Goal: Task Accomplishment & Management: Use online tool/utility

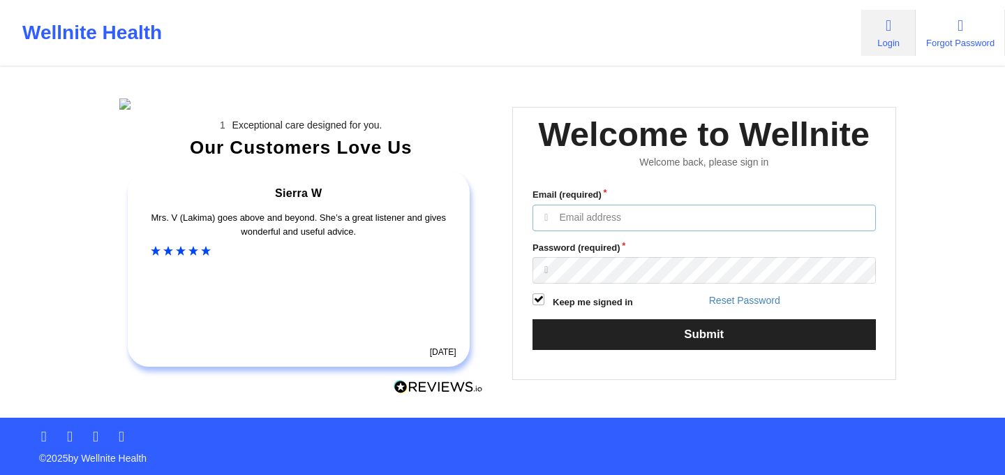
click at [629, 231] on input "Email (required)" at bounding box center [703, 217] width 343 height 27
click at [831, 137] on div "Exceptional care designed for you. Our Customers Love Us Alexandra C Amazing! 7…" at bounding box center [503, 208] width 806 height 417
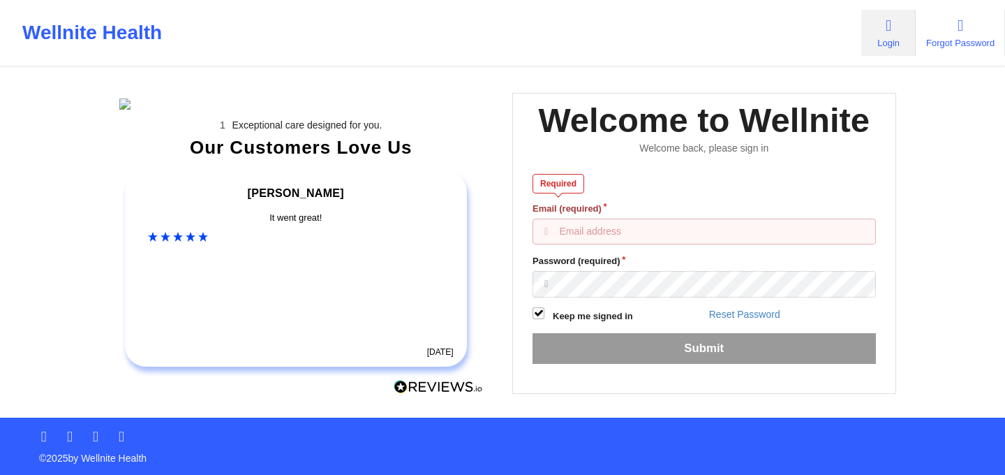
click at [632, 245] on input "Email (required)" at bounding box center [703, 231] width 343 height 27
paste input "anabelle_gerhold85@example.com"
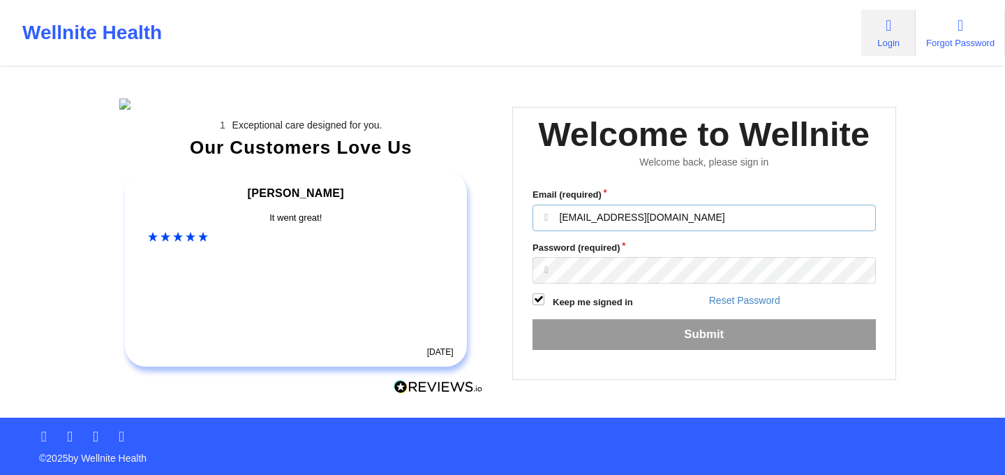
type input "anabelle_gerhold85@example.com"
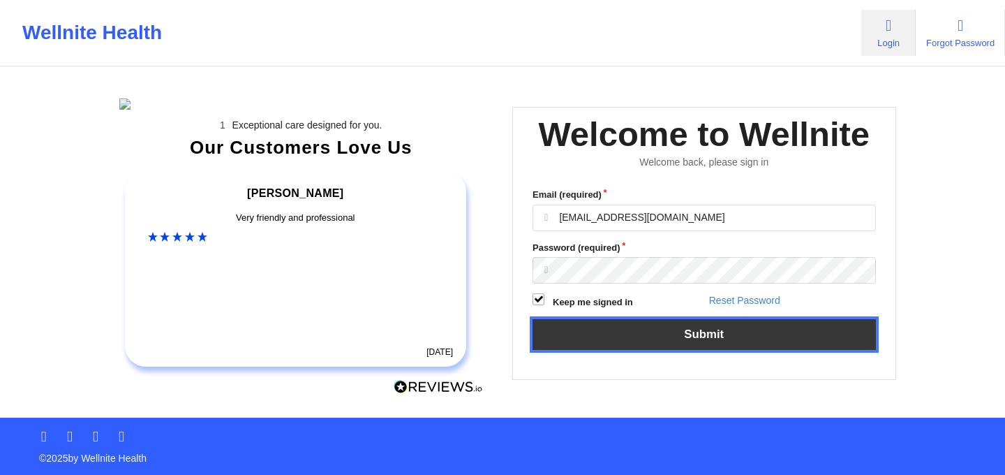
click at [625, 349] on button "Submit" at bounding box center [703, 334] width 343 height 30
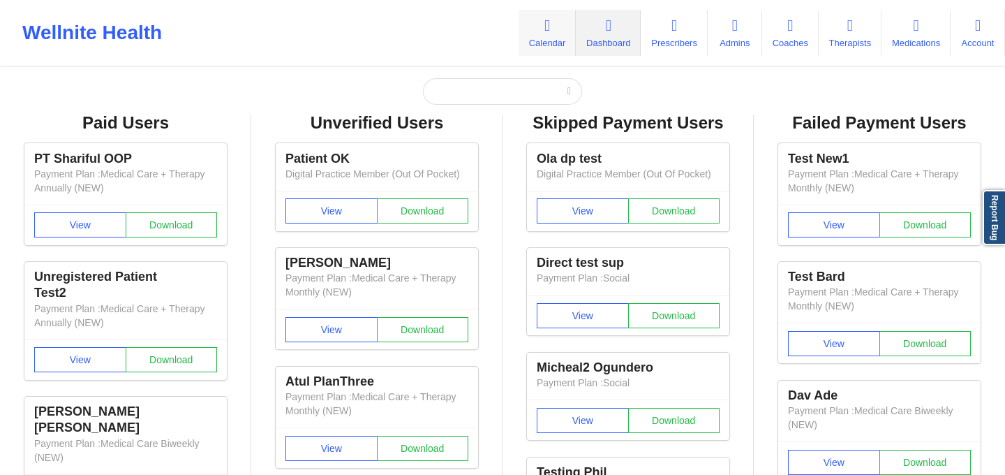
click at [526, 33] on link "Calendar" at bounding box center [547, 33] width 57 height 46
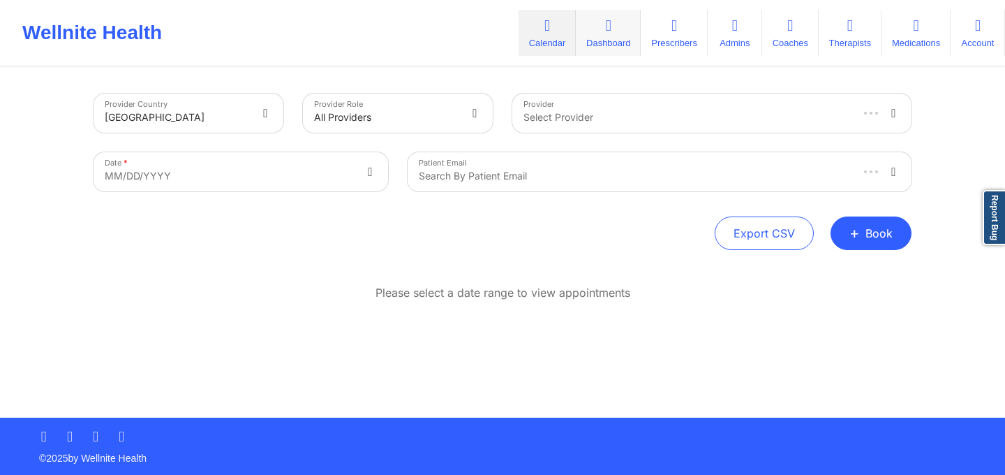
click at [599, 38] on link "Dashboard" at bounding box center [608, 33] width 65 height 46
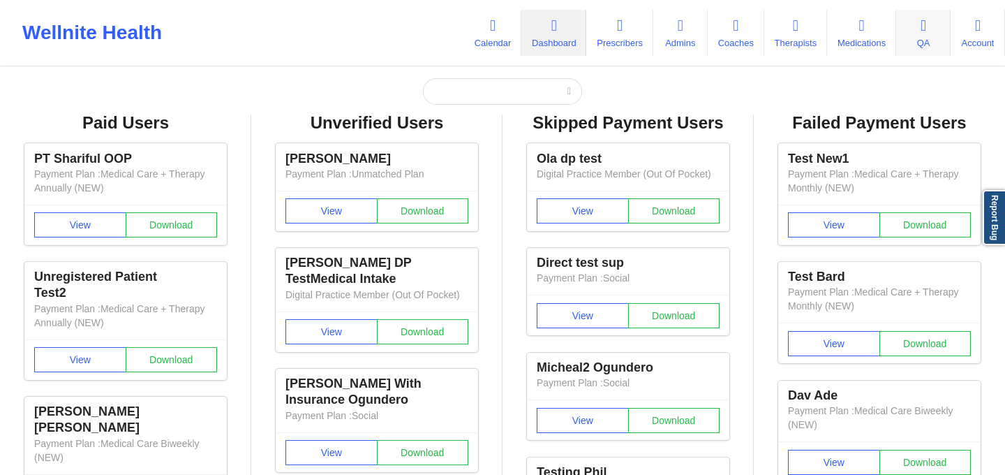
click at [918, 36] on link "QA" at bounding box center [923, 33] width 54 height 46
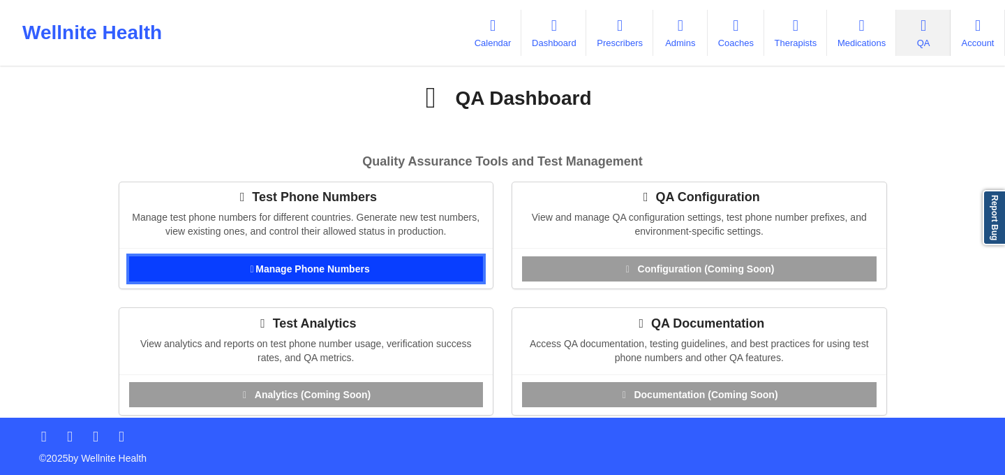
click at [366, 268] on link "Manage Phone Numbers" at bounding box center [306, 268] width 355 height 25
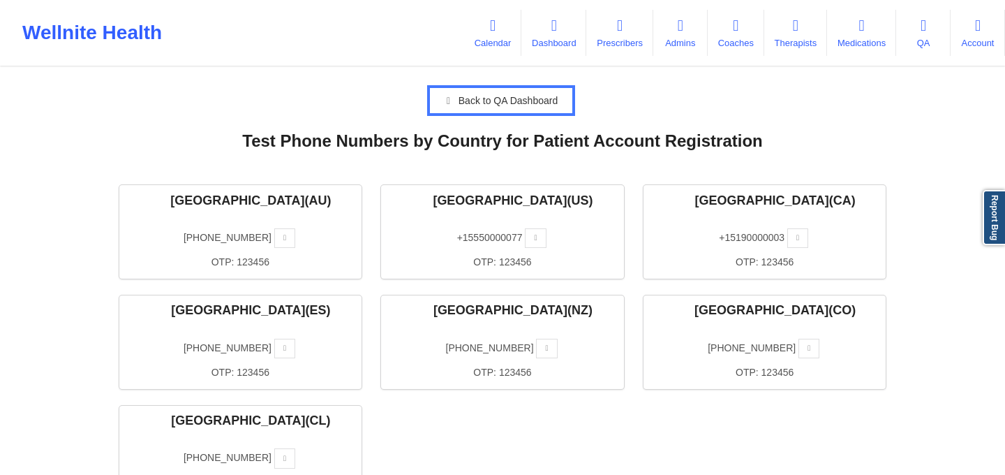
click at [479, 99] on link "Back to QA Dashboard" at bounding box center [501, 100] width 142 height 25
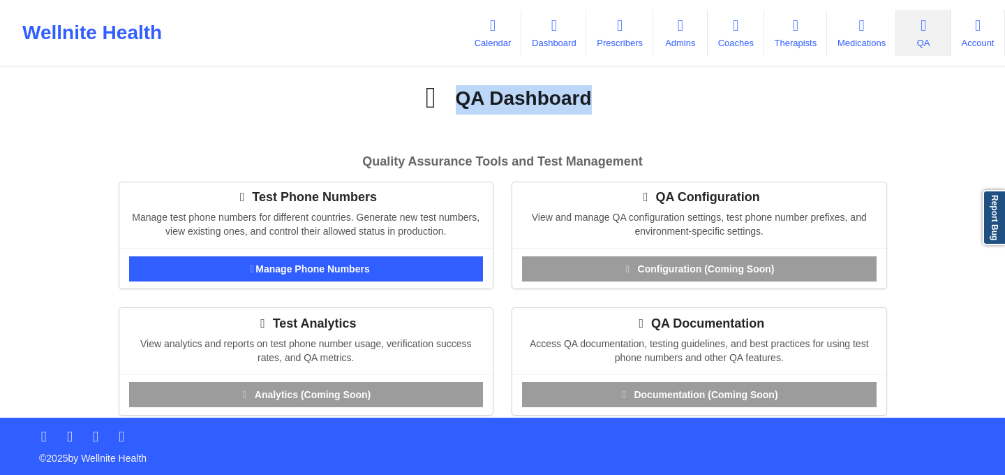
drag, startPoint x: 450, startPoint y: 100, endPoint x: 595, endPoint y: 100, distance: 145.2
click at [595, 100] on h1 "QA Dashboard" at bounding box center [502, 99] width 767 height 29
copy h1 "QA Dashboard"
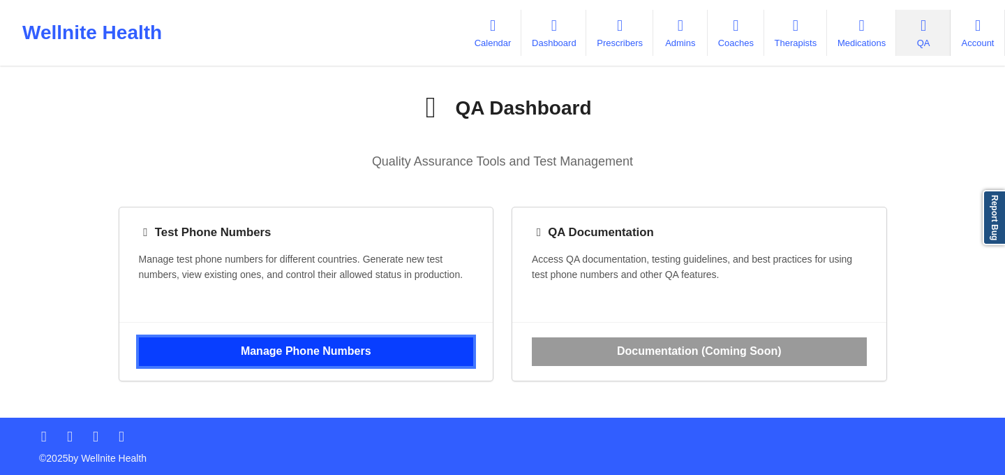
click at [403, 366] on link "Manage Phone Numbers" at bounding box center [306, 351] width 335 height 29
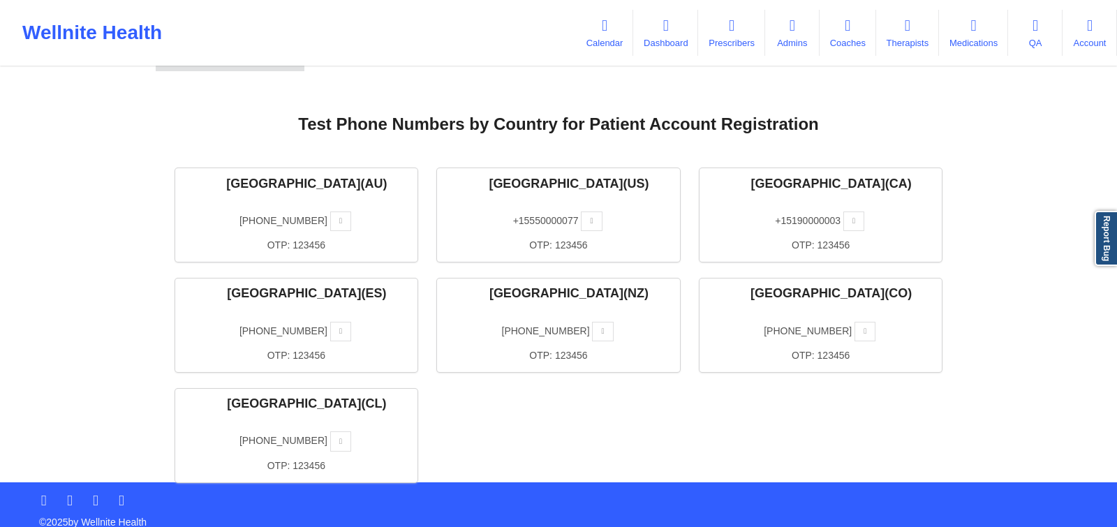
scroll to position [53, 0]
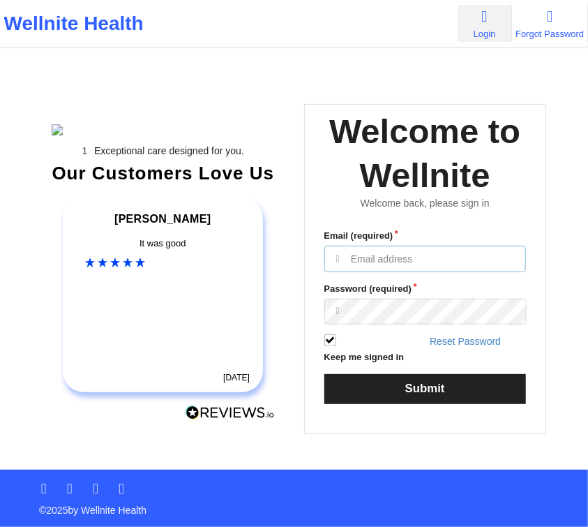
click at [426, 271] on input "Email (required)" at bounding box center [426, 259] width 202 height 27
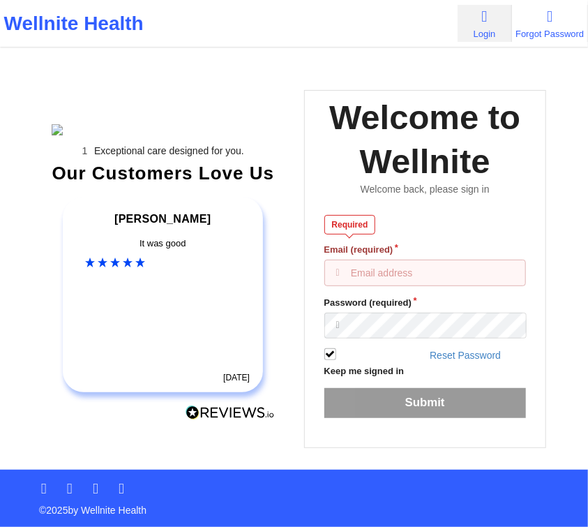
type input "anabelle_gerhold85@example.com"
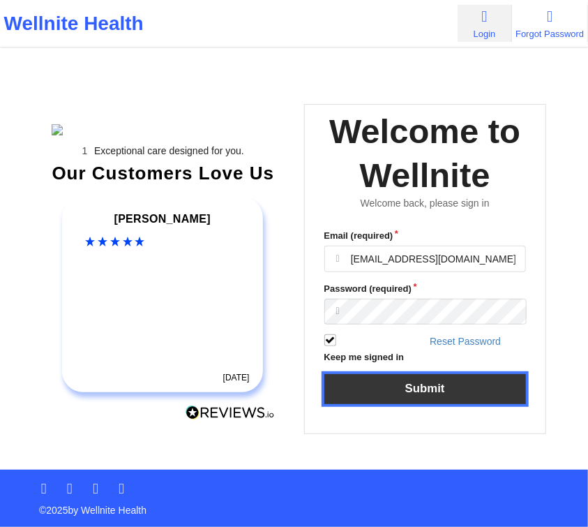
click at [382, 404] on button "Submit" at bounding box center [426, 389] width 202 height 30
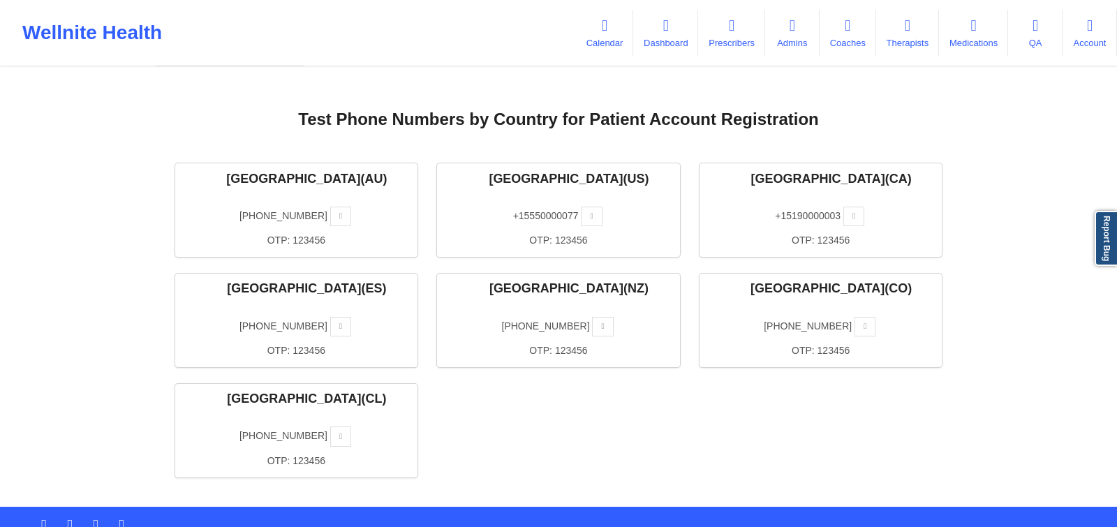
scroll to position [24, 0]
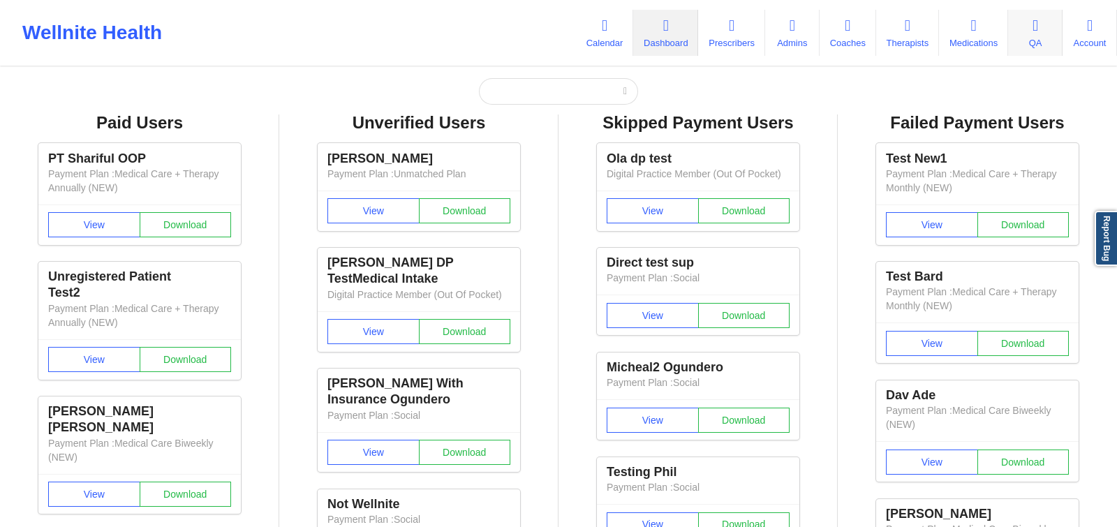
click at [1042, 39] on link "QA" at bounding box center [1035, 33] width 54 height 46
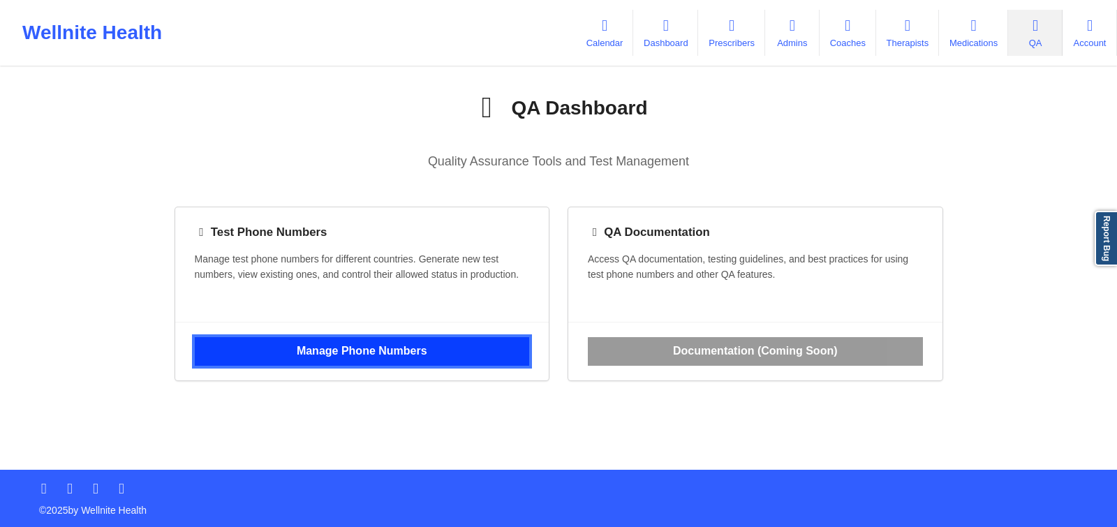
click at [403, 366] on link "Manage Phone Numbers" at bounding box center [362, 351] width 335 height 29
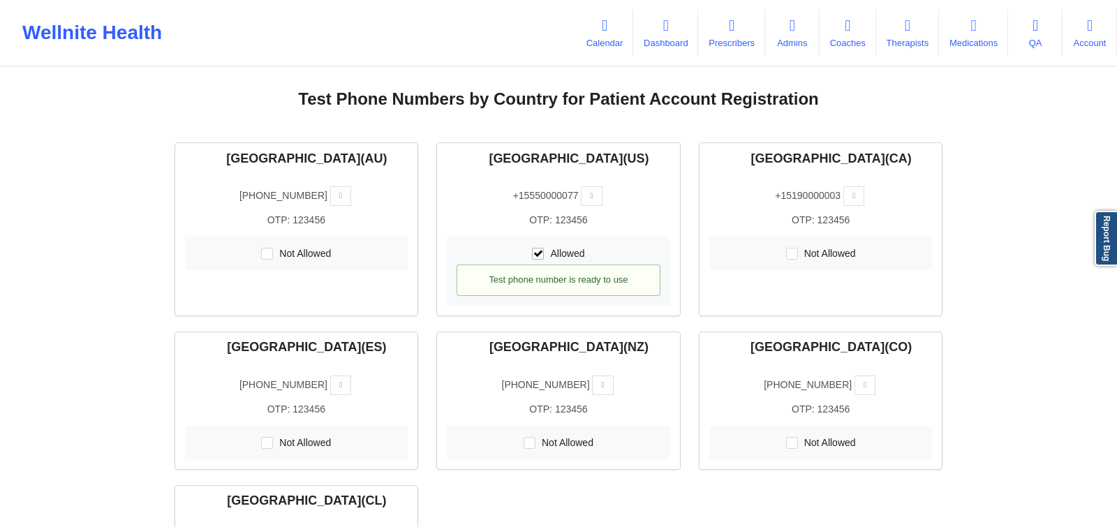
scroll to position [19, 0]
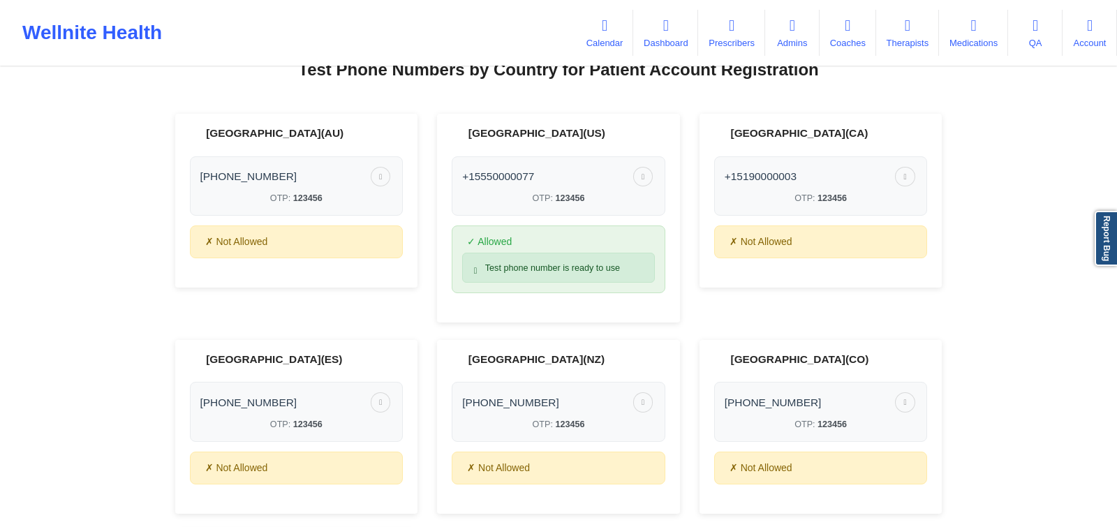
scroll to position [96, 0]
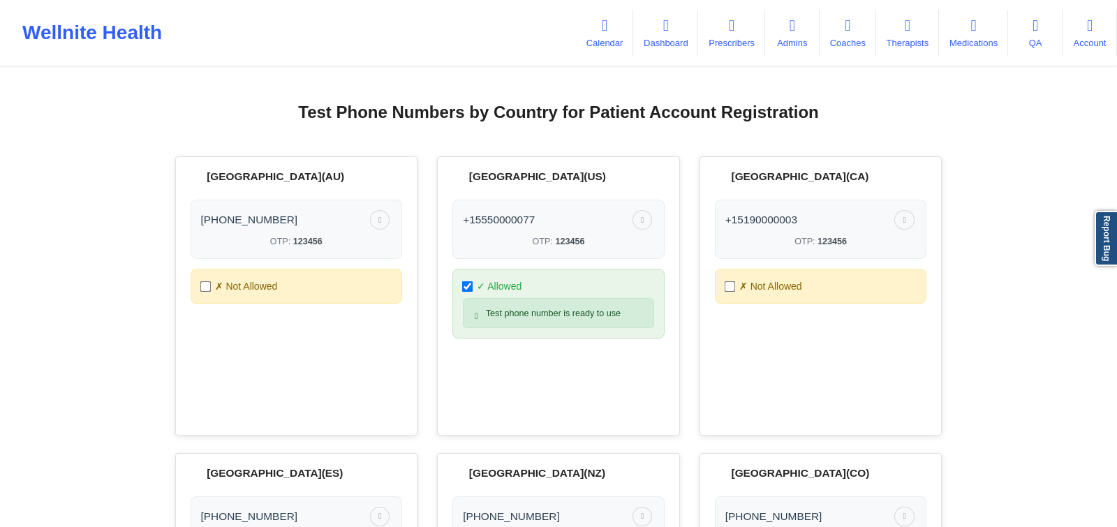
scroll to position [50, 0]
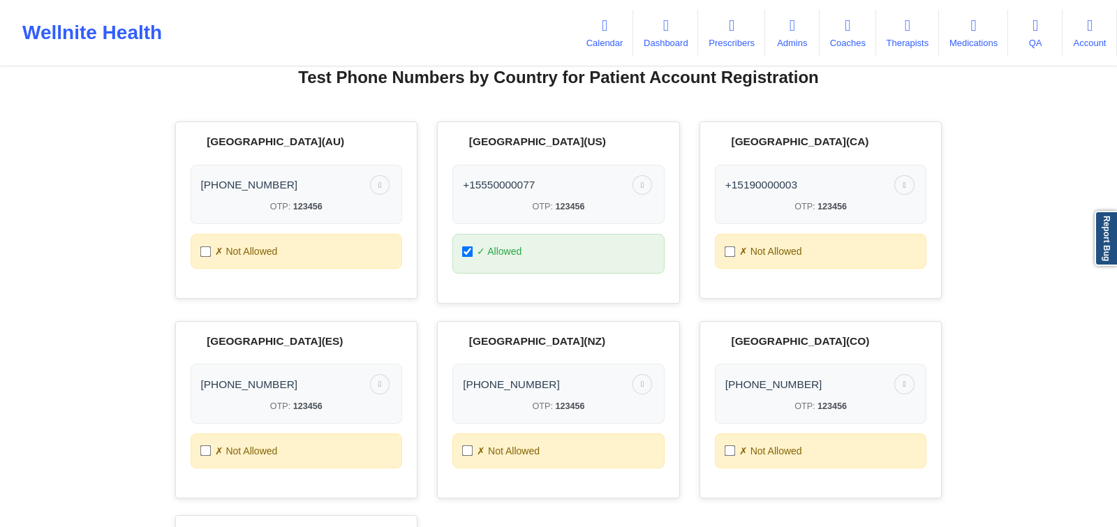
scroll to position [88, 0]
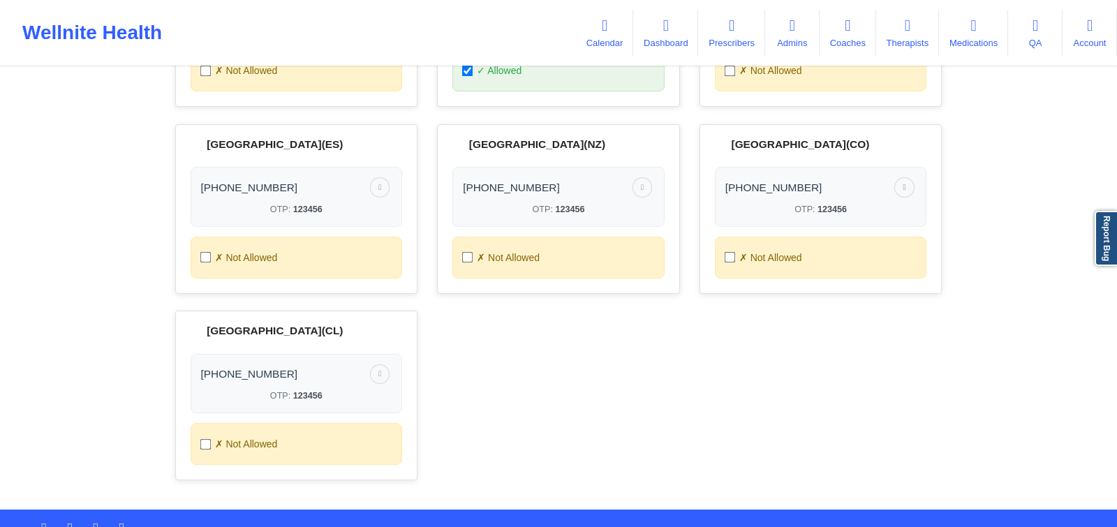
scroll to position [309, 0]
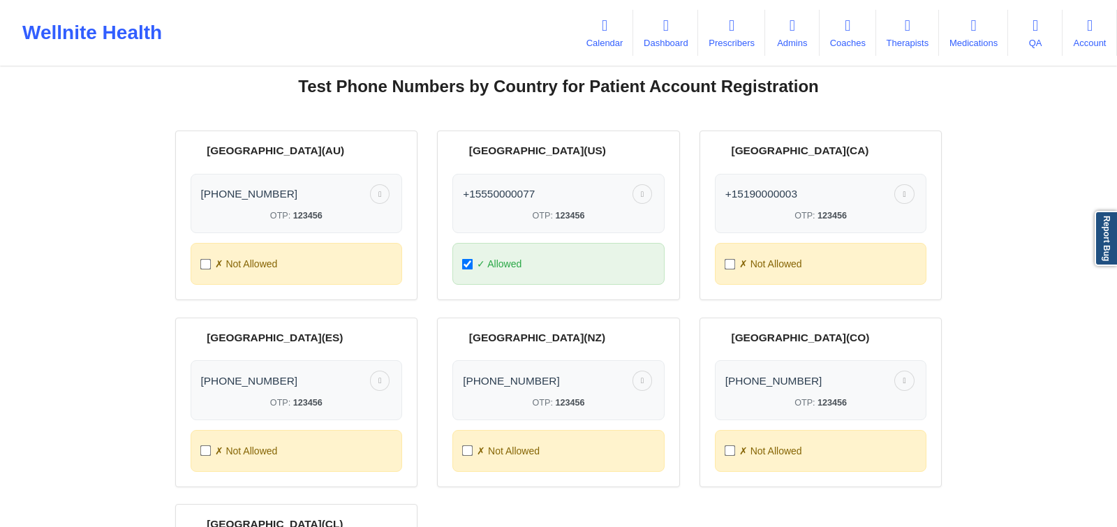
scroll to position [77, 0]
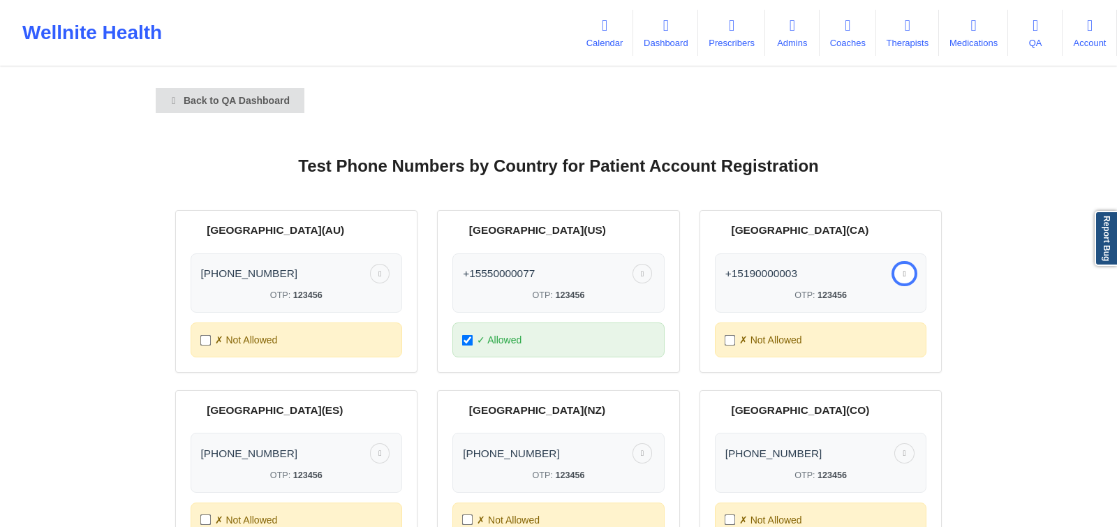
click at [908, 276] on button at bounding box center [904, 274] width 20 height 20
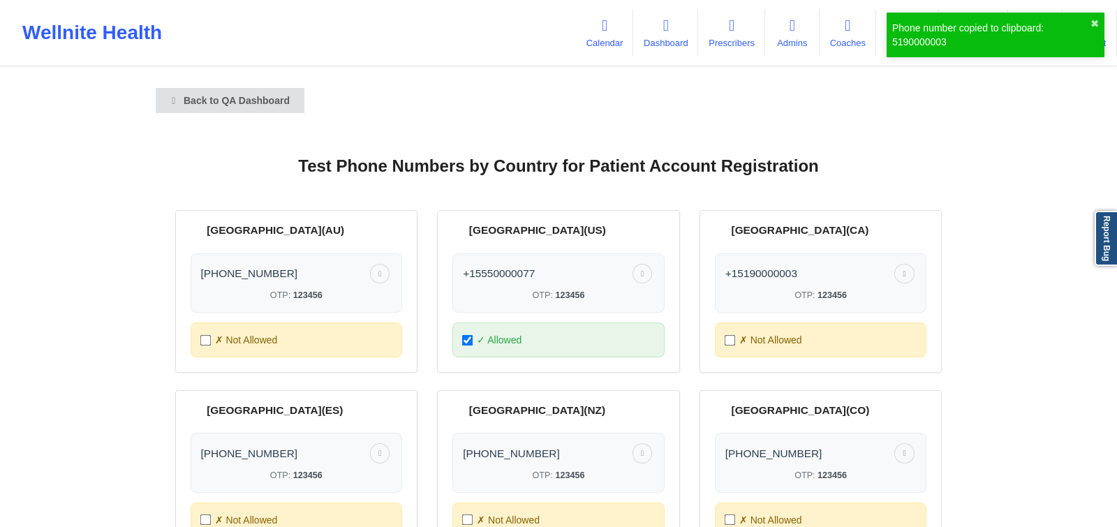
click at [1098, 21] on div "Phone number copied to clipboard: 5190000003 ✖︎" at bounding box center [995, 35] width 218 height 45
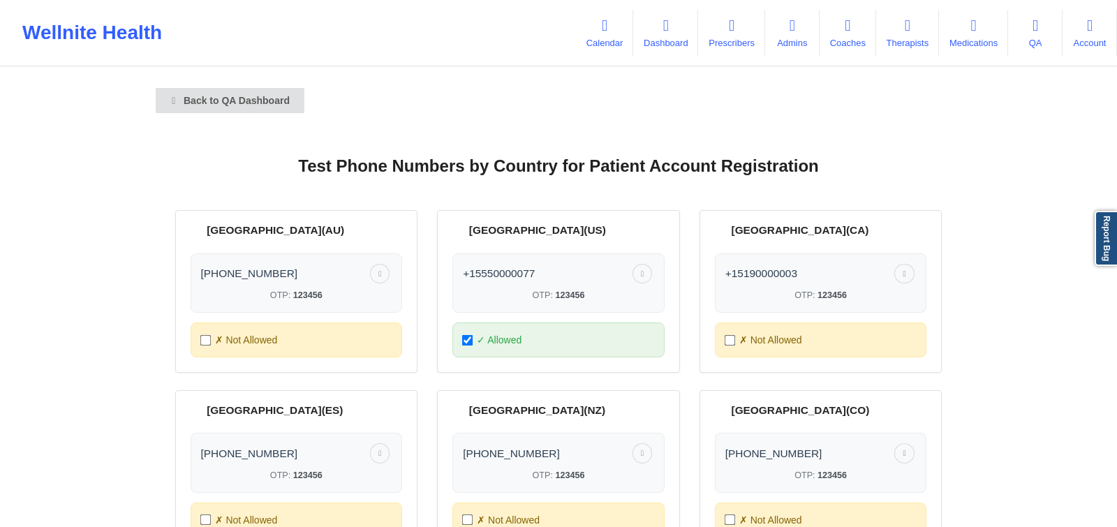
click at [729, 339] on input "checkbox" at bounding box center [729, 339] width 11 height 11
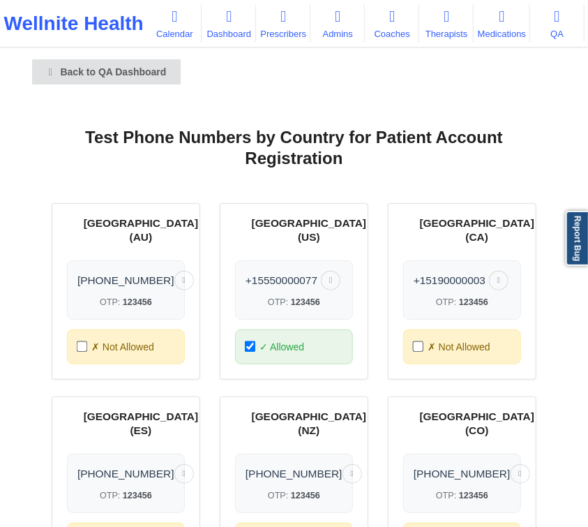
scroll to position [32, 0]
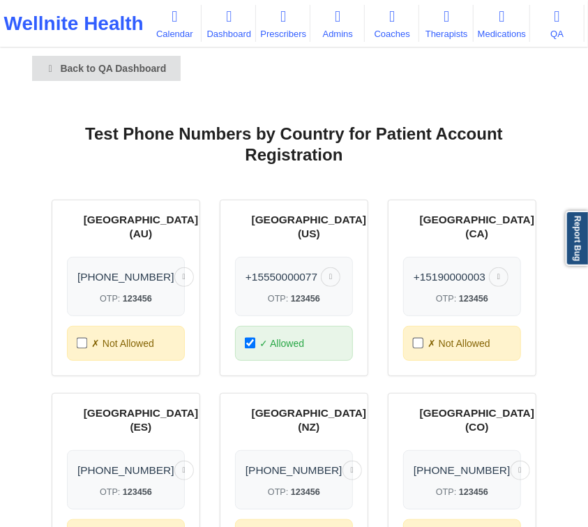
click at [419, 338] on input "checkbox" at bounding box center [418, 343] width 11 height 11
click at [414, 338] on input "checkbox" at bounding box center [418, 343] width 11 height 11
click at [419, 338] on input "checkbox" at bounding box center [418, 343] width 11 height 11
checkbox input "false"
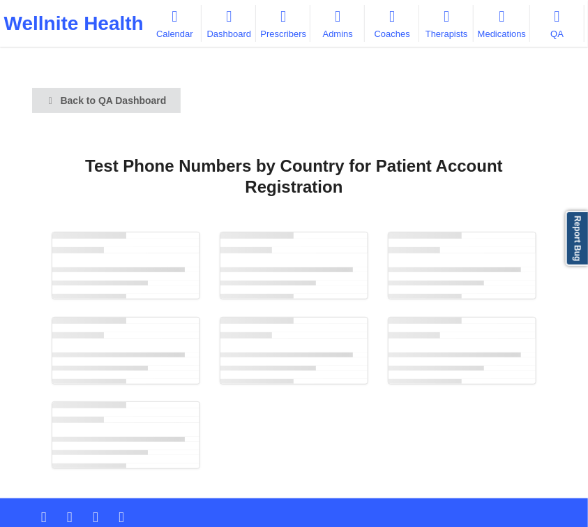
scroll to position [26, 0]
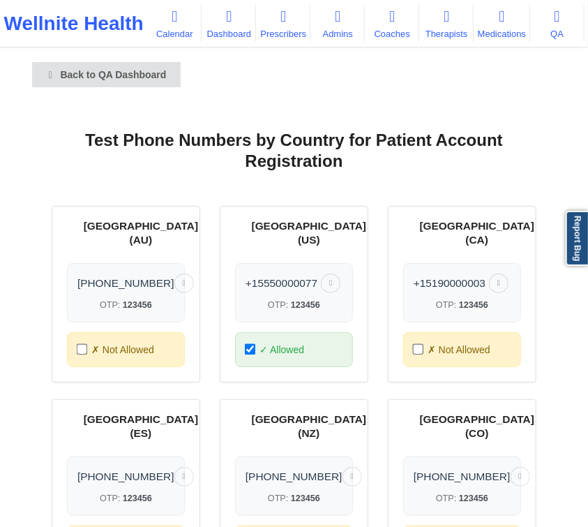
click at [418, 344] on input "checkbox" at bounding box center [418, 349] width 11 height 11
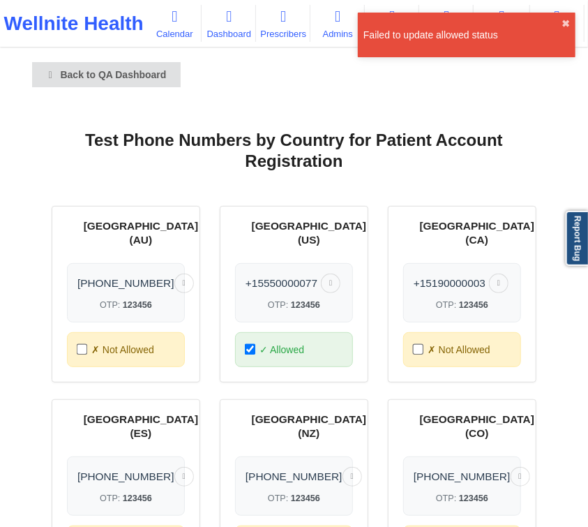
click at [417, 344] on input "checkbox" at bounding box center [418, 349] width 11 height 11
checkbox input "false"
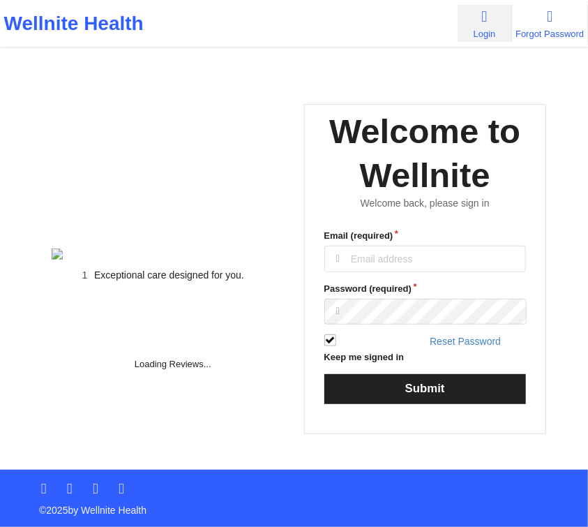
scroll to position [26, 0]
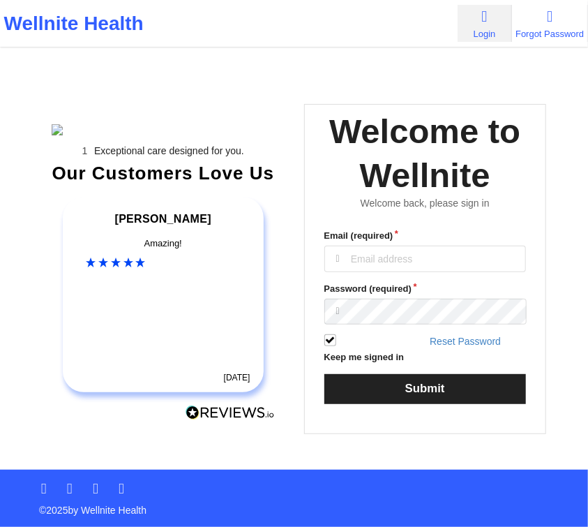
click at [426, 236] on div "Email (required)" at bounding box center [426, 250] width 202 height 43
click at [424, 246] on input "Email (required)" at bounding box center [426, 259] width 202 height 27
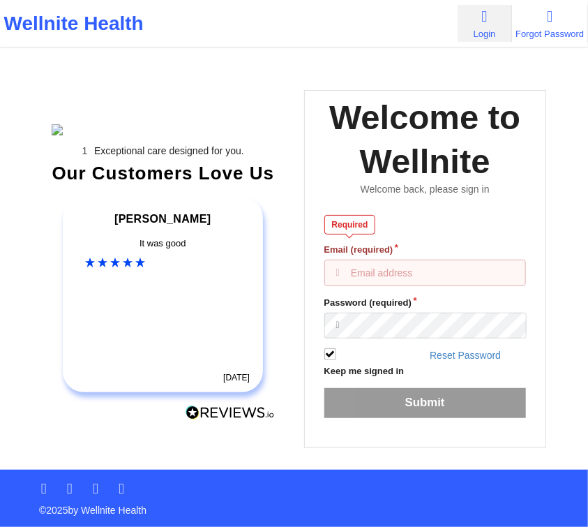
type input "anabelle_gerhold85@example.com"
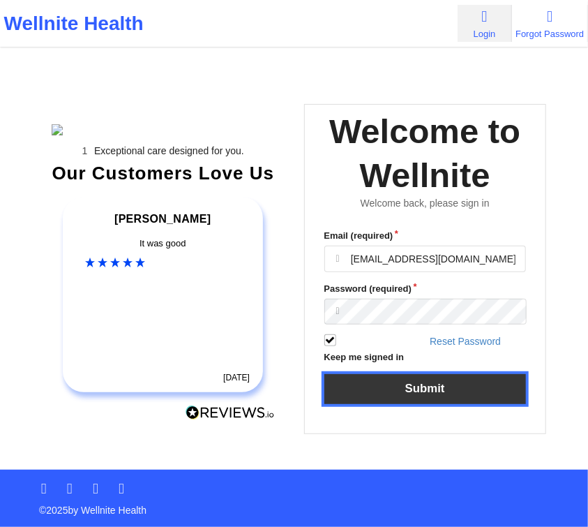
click at [365, 374] on button "Submit" at bounding box center [426, 389] width 202 height 30
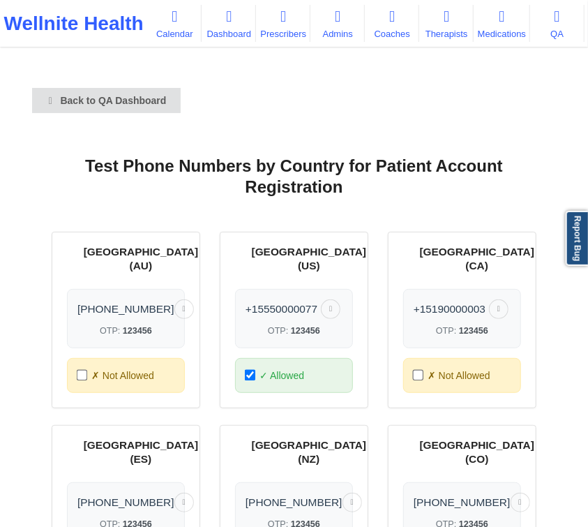
click at [417, 370] on input "checkbox" at bounding box center [418, 375] width 11 height 11
checkbox input "false"
click at [417, 370] on input "checkbox" at bounding box center [418, 375] width 11 height 11
checkbox input "false"
click at [447, 368] on span "✗ Not Allowed" at bounding box center [459, 375] width 63 height 14
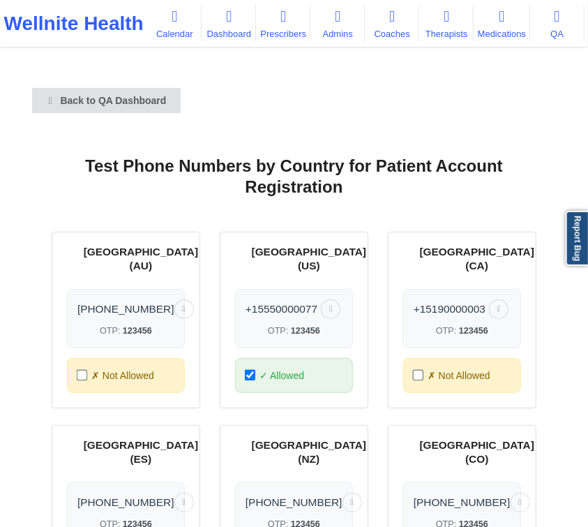
click at [417, 370] on input "checkbox" at bounding box center [418, 375] width 11 height 11
checkbox input "false"
click at [417, 370] on input "checkbox" at bounding box center [418, 375] width 11 height 11
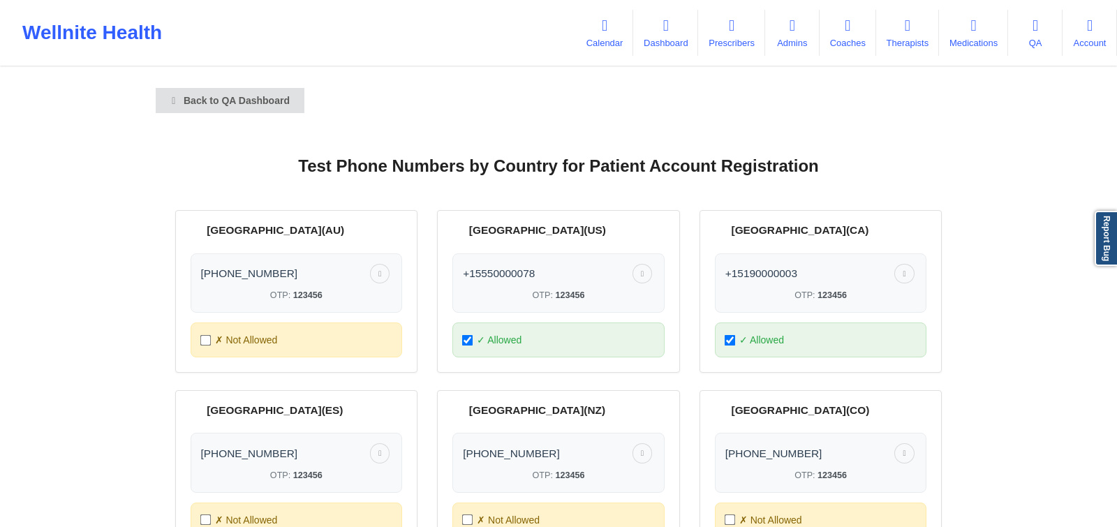
click at [588, 339] on input "checkbox" at bounding box center [729, 339] width 11 height 11
checkbox input "false"
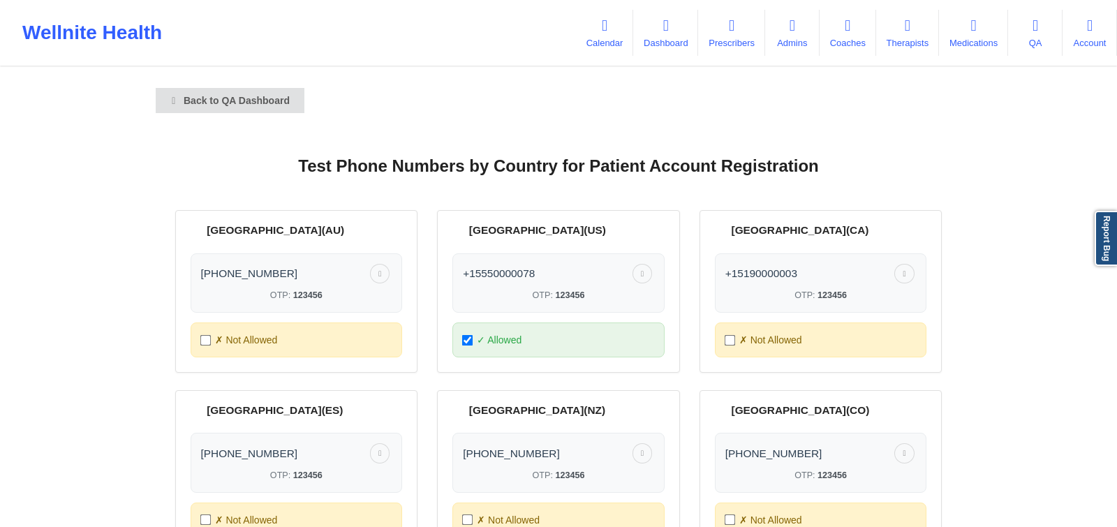
click at [790, 339] on span "✗ Not Allowed" at bounding box center [770, 340] width 63 height 14
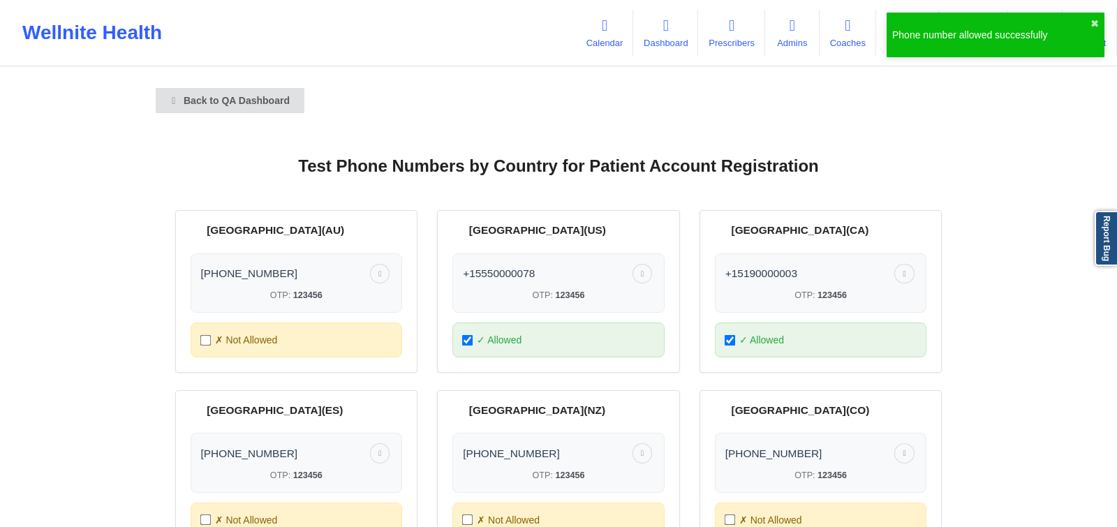
click at [782, 337] on span "✓ Allowed" at bounding box center [761, 340] width 45 height 14
checkbox input "false"
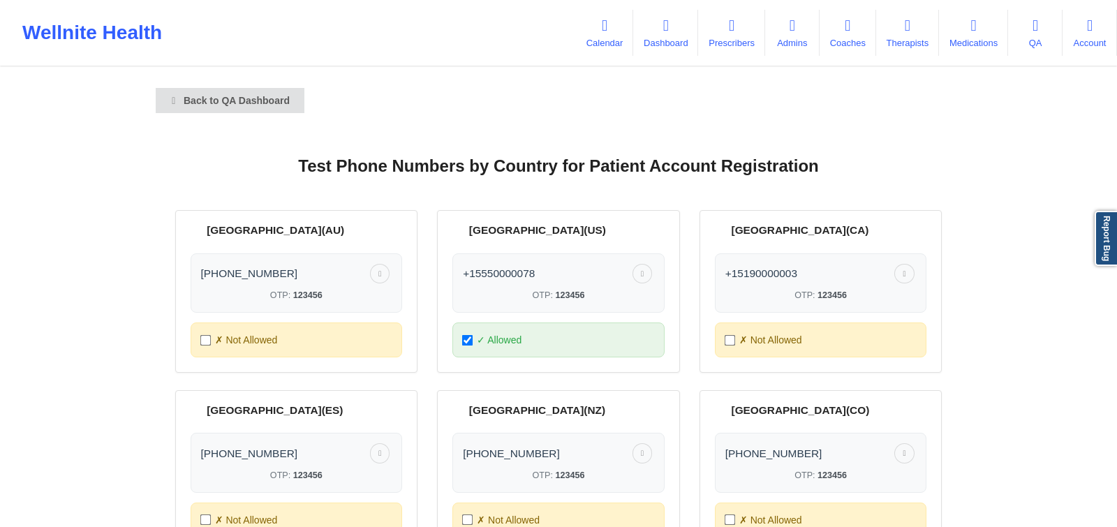
click at [318, 338] on div "✗ Not Allowed" at bounding box center [297, 339] width 212 height 35
click at [292, 337] on div "✗ Not Allowed" at bounding box center [297, 339] width 212 height 35
click at [382, 330] on div "✗ Not Allowed" at bounding box center [297, 339] width 212 height 35
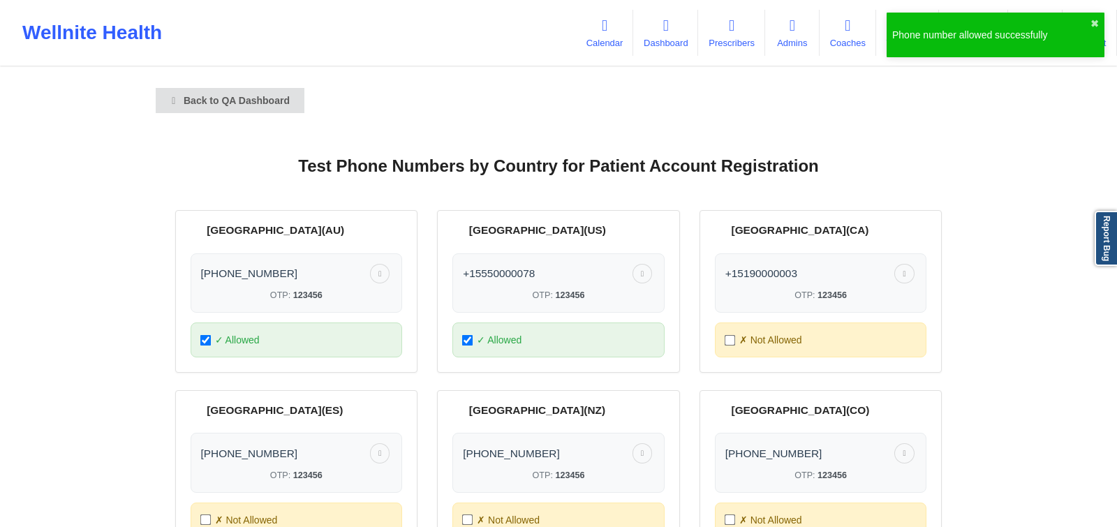
click at [382, 331] on div "✓ Allowed" at bounding box center [297, 339] width 212 height 35
checkbox input "false"
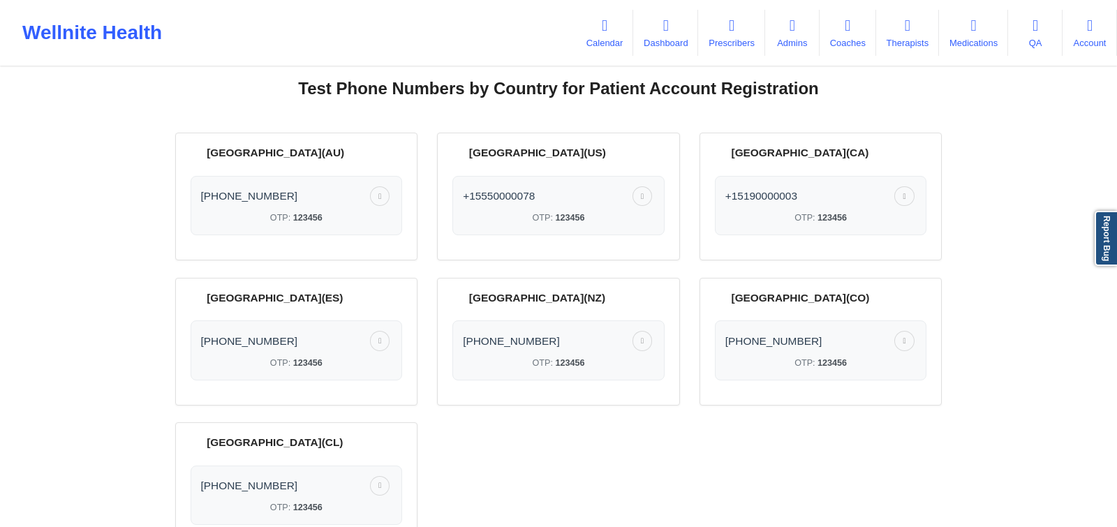
scroll to position [73, 0]
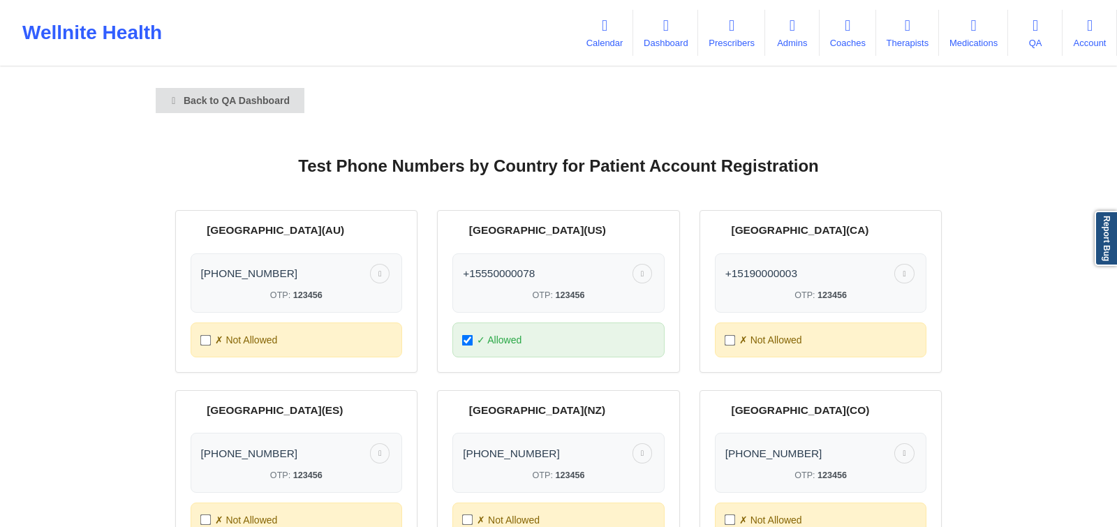
click at [329, 333] on div "✗ Not Allowed" at bounding box center [297, 339] width 212 height 35
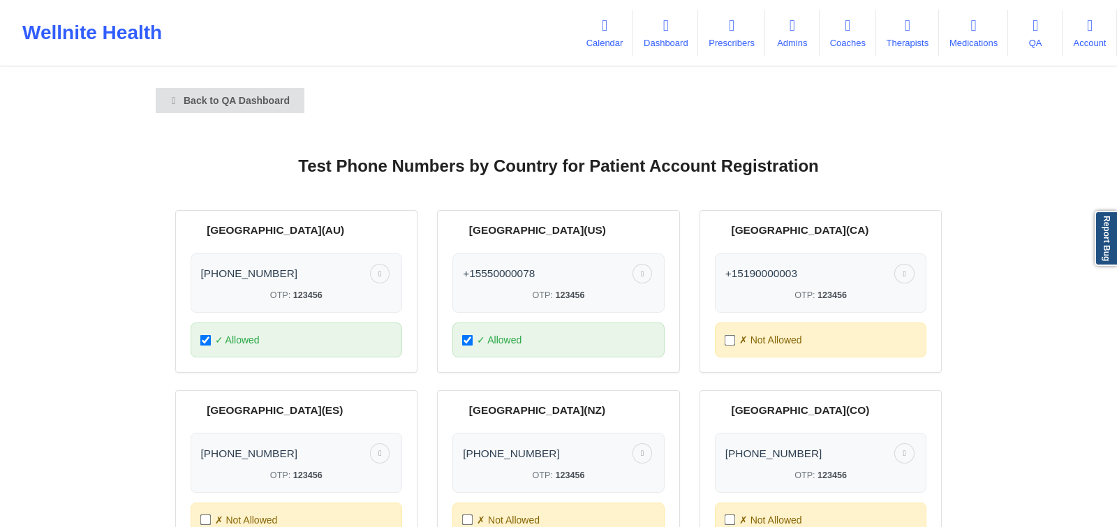
click at [347, 334] on div "✓ Allowed" at bounding box center [297, 339] width 212 height 35
checkbox input "false"
